Goal: Transaction & Acquisition: Purchase product/service

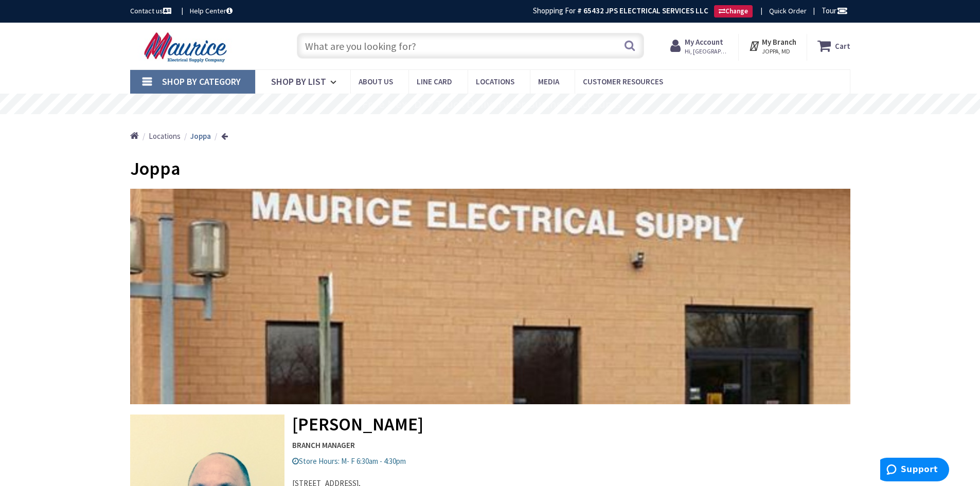
click at [414, 28] on div "Skip to Content Toggle Nav Search Cart My Cart Close" at bounding box center [490, 46] width 772 height 47
click at [416, 32] on div "Search" at bounding box center [468, 45] width 352 height 33
click at [418, 35] on input "text" at bounding box center [470, 46] width 347 height 26
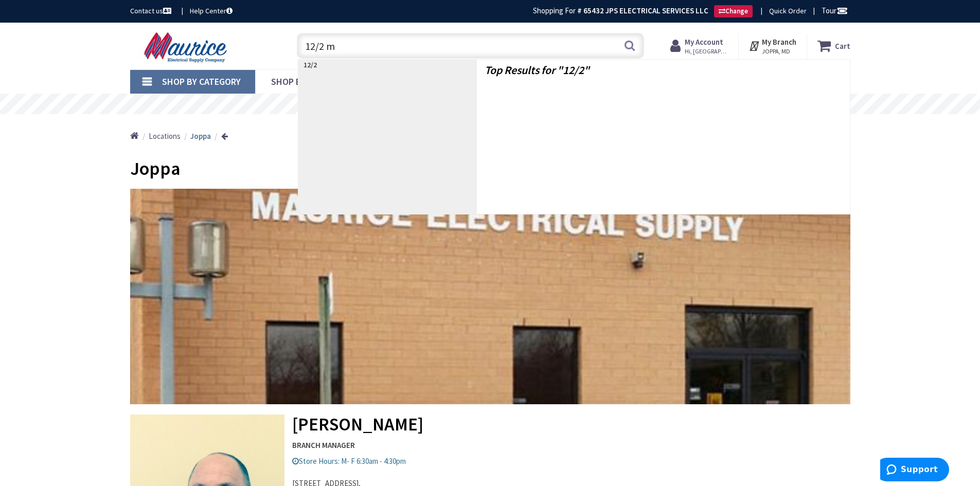
type input "12/2 mc"
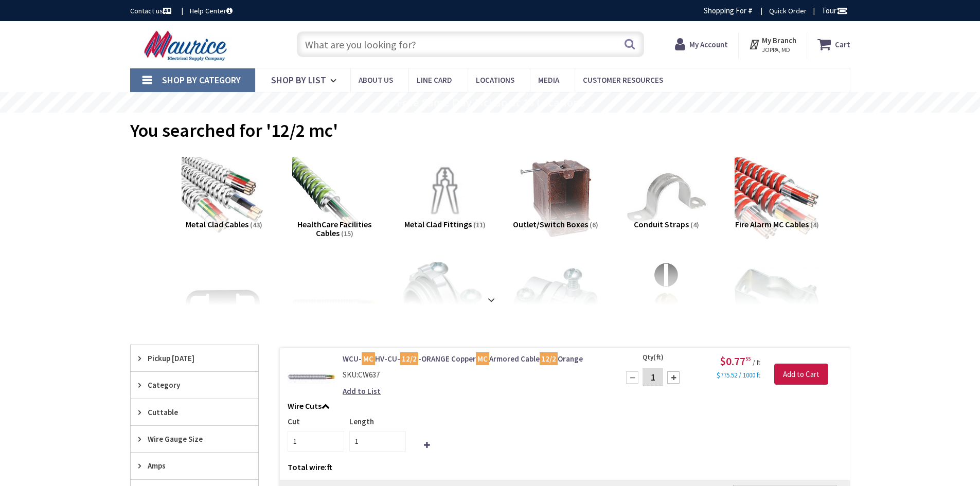
click at [230, 220] on span "Metal Clad Cables" at bounding box center [217, 224] width 63 height 10
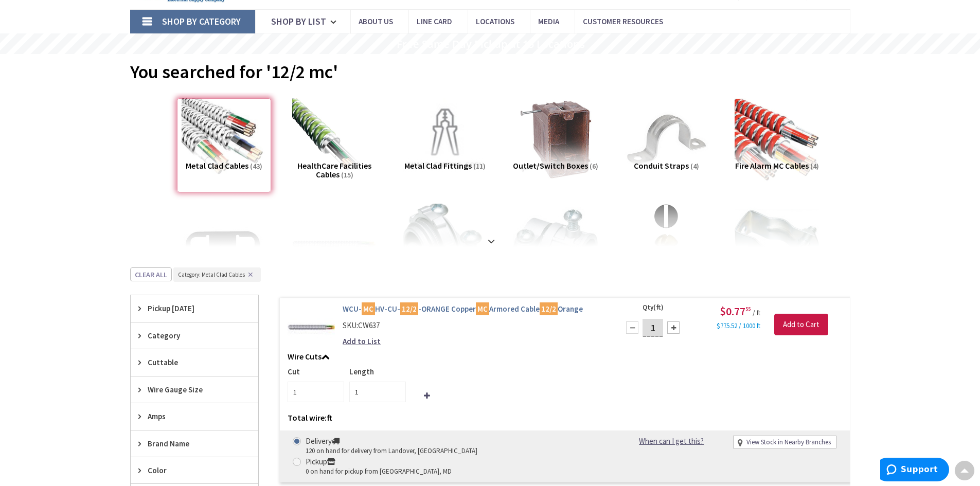
scroll to position [51, 0]
